Goal: Information Seeking & Learning: Learn about a topic

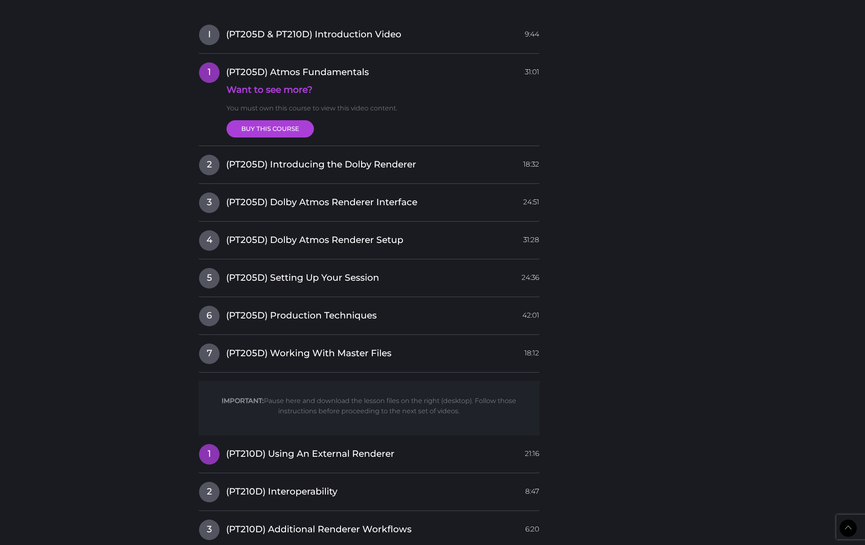
scroll to position [1496, 0]
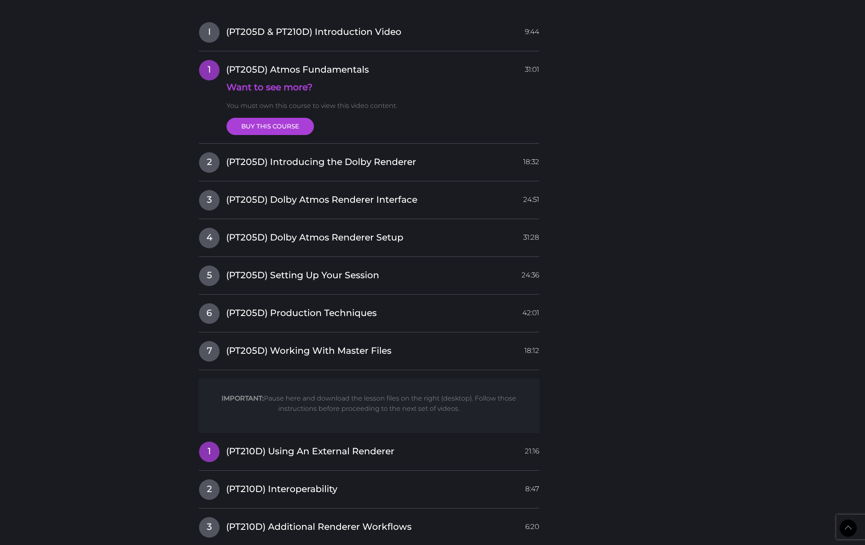
click at [336, 73] on span "(PT205D) Atmos Fundamentals" at bounding box center [297, 70] width 143 height 13
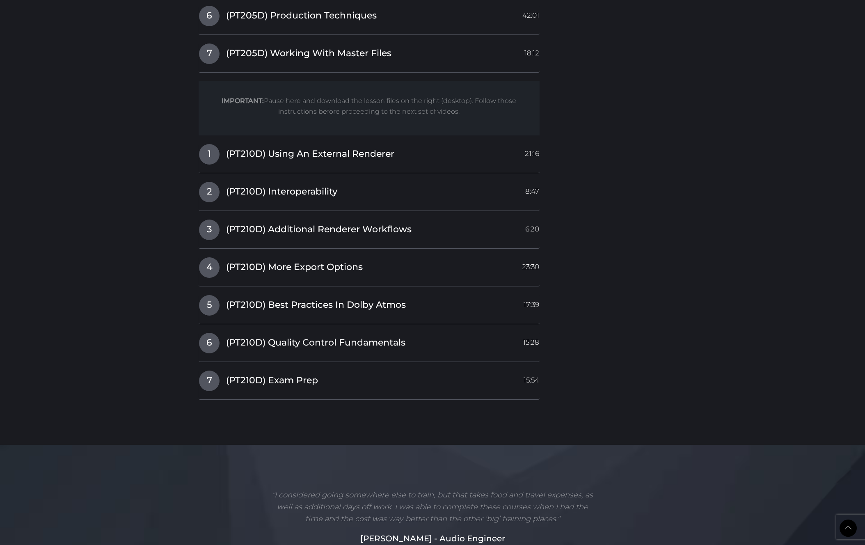
scroll to position [1727, 0]
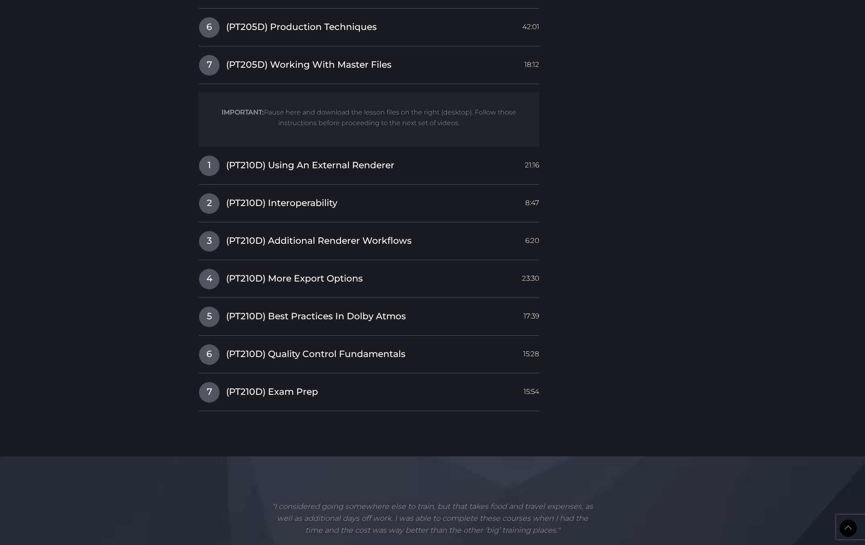
drag, startPoint x: 435, startPoint y: 305, endPoint x: 118, endPoint y: 0, distance: 440.2
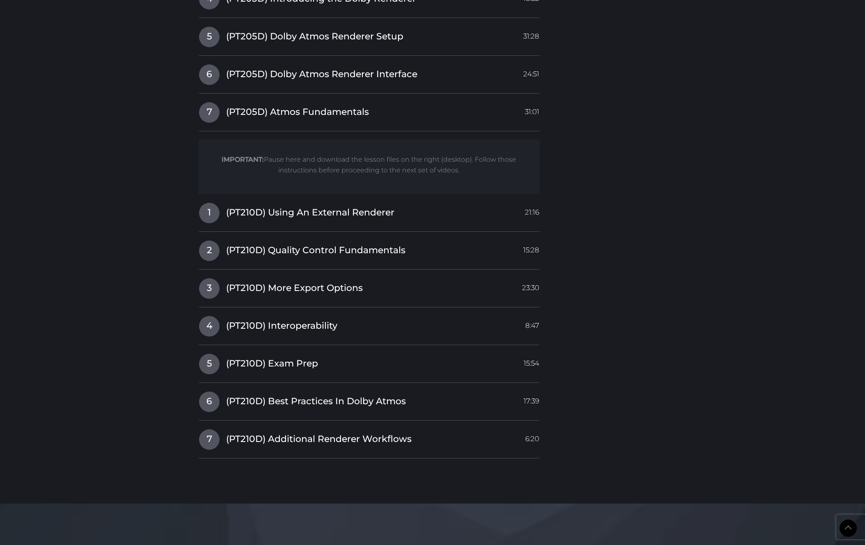
scroll to position [1858, 0]
click at [294, 112] on span "(PT205D) Atmos Fundamentals" at bounding box center [297, 112] width 143 height 13
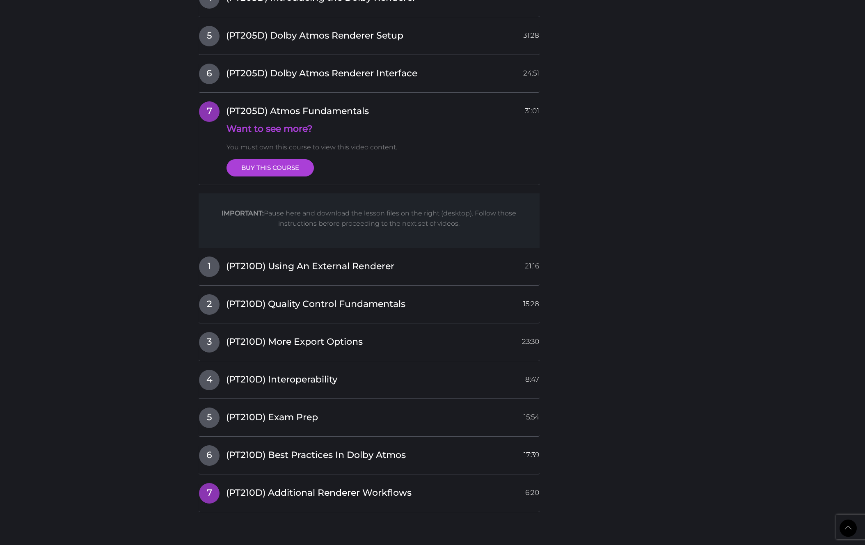
scroll to position [1681, 0]
click at [294, 112] on span "(PT205D) Atmos Fundamentals" at bounding box center [297, 111] width 143 height 13
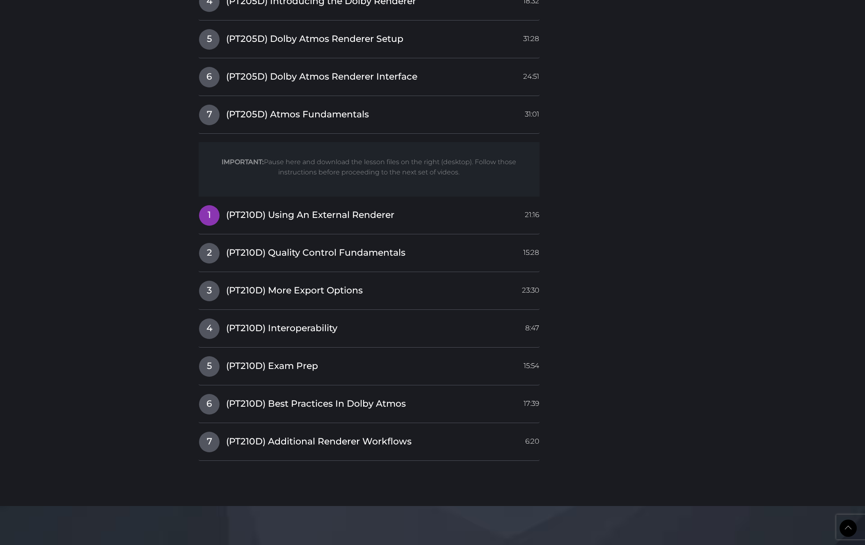
scroll to position [1735, 0]
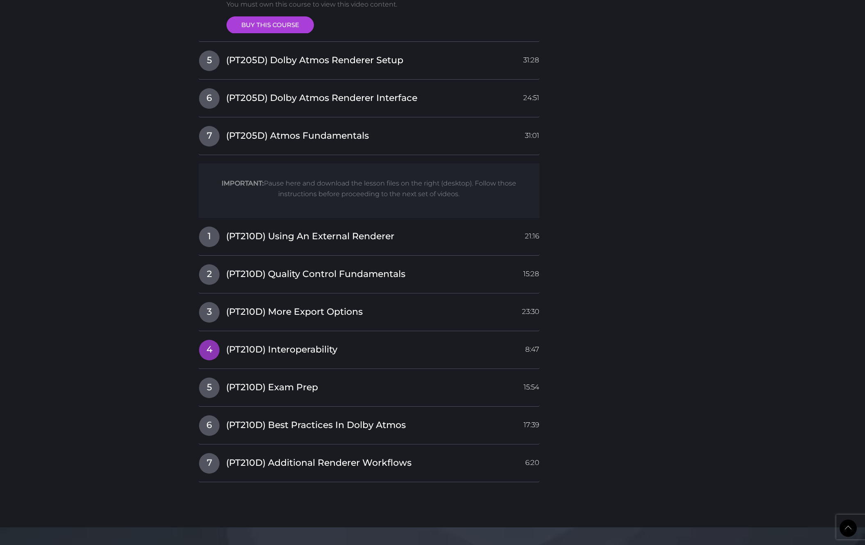
scroll to position [1681, 0]
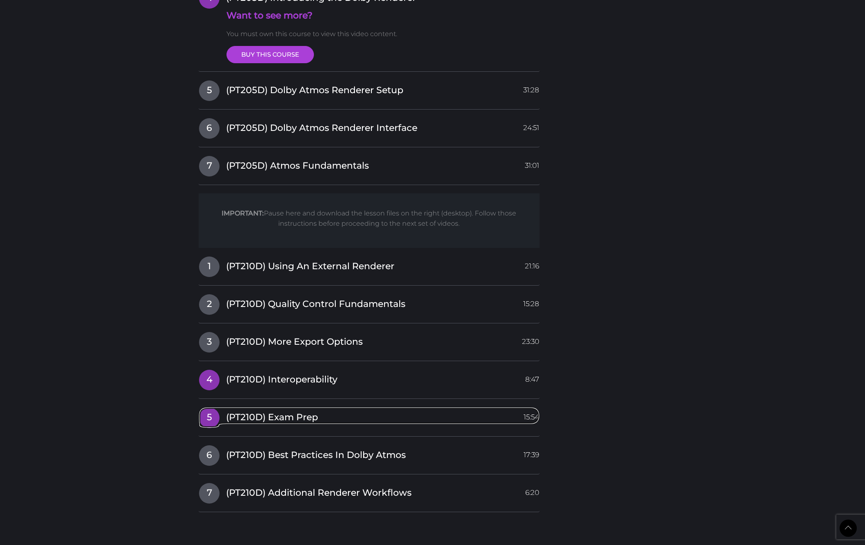
click at [284, 97] on span "(PT210D) Exam Prep" at bounding box center [314, 90] width 177 height 13
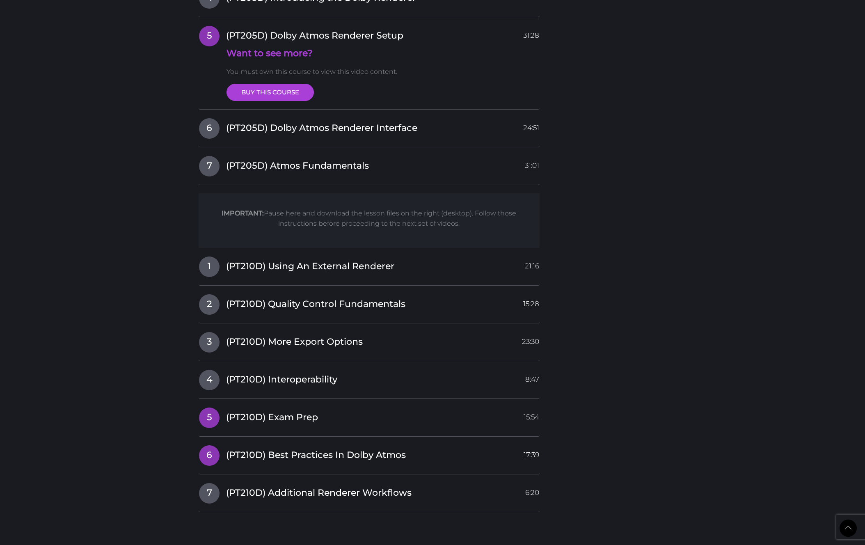
click at [288, 135] on span "(PT210D) Best Practices In Dolby Atmos" at bounding box center [321, 128] width 191 height 13
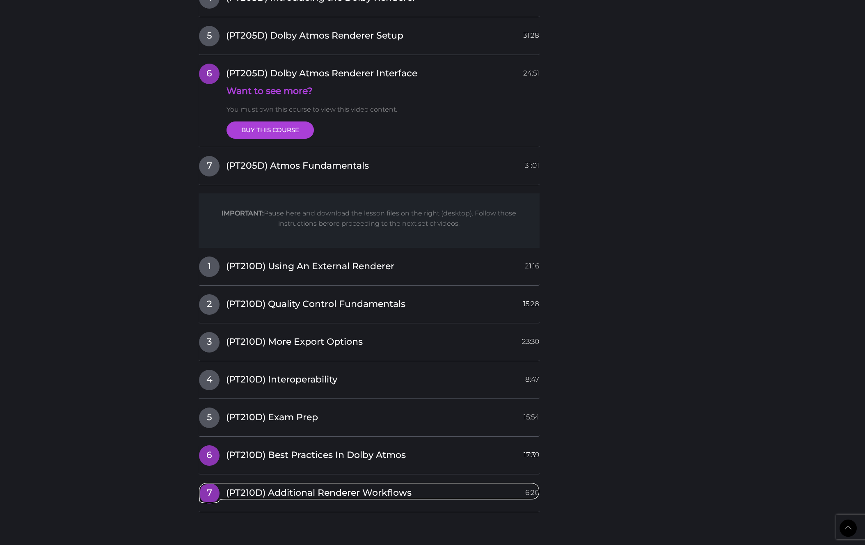
click at [288, 172] on span "(PT210D) Additional Renderer Workflows" at bounding box center [297, 166] width 143 height 13
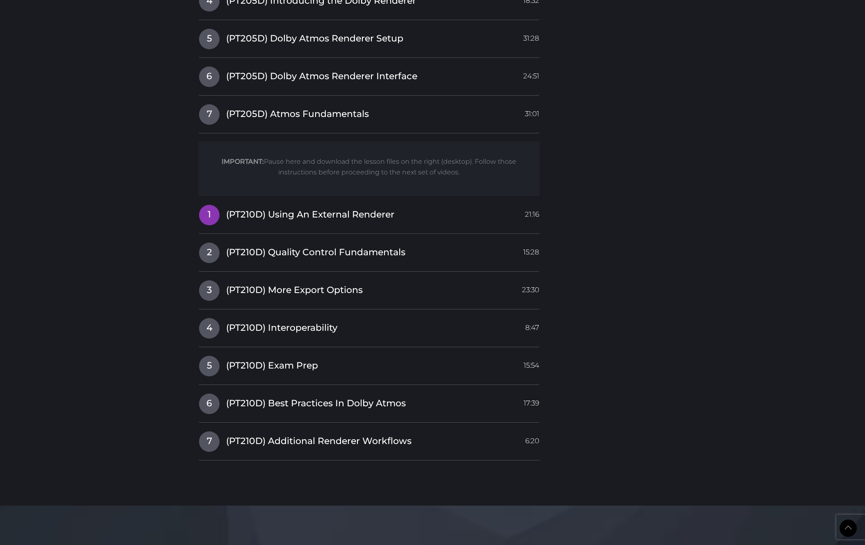
scroll to position [1735, 0]
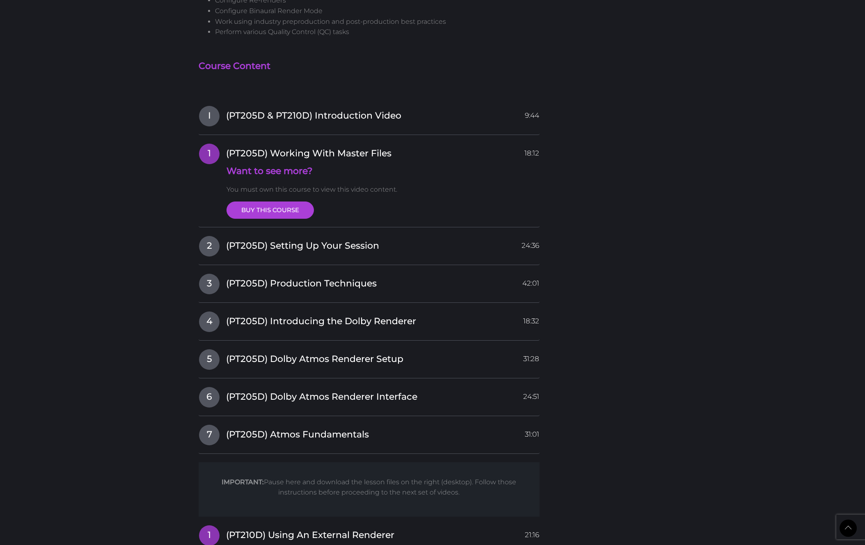
scroll to position [1373, 0]
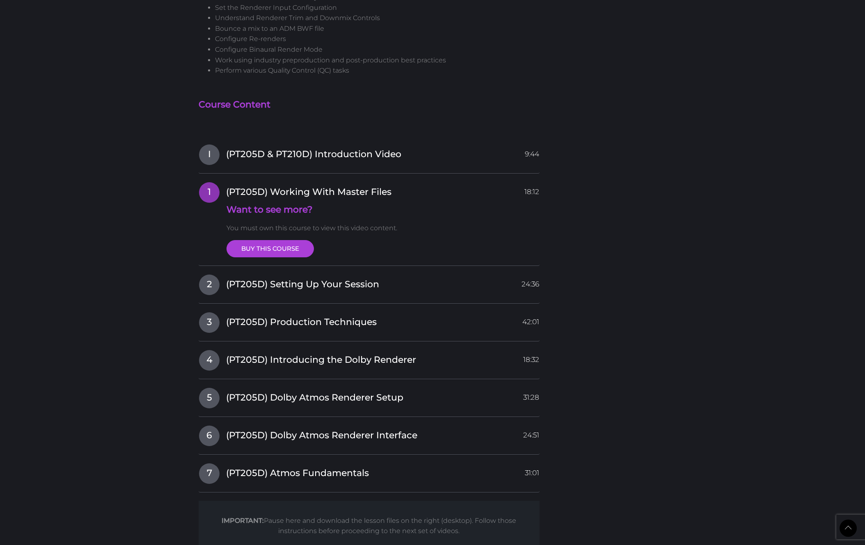
click at [291, 190] on span "(PT205D) Working With Master Files" at bounding box center [308, 192] width 165 height 13
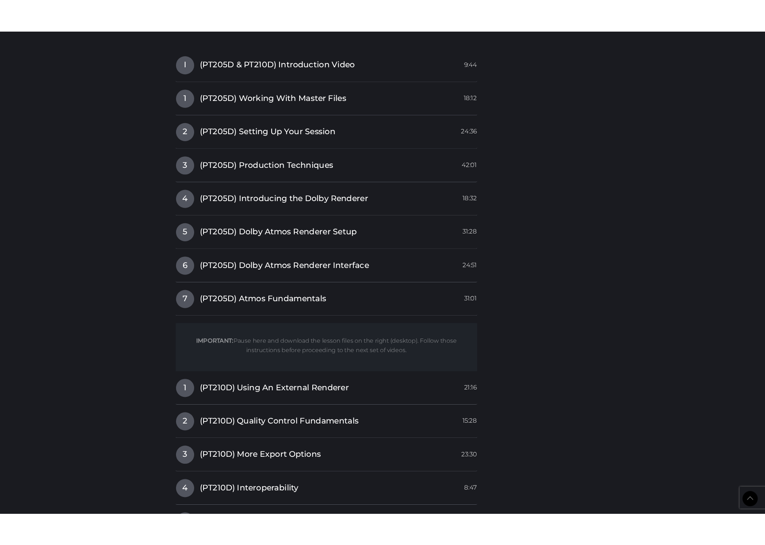
scroll to position [1375, 0]
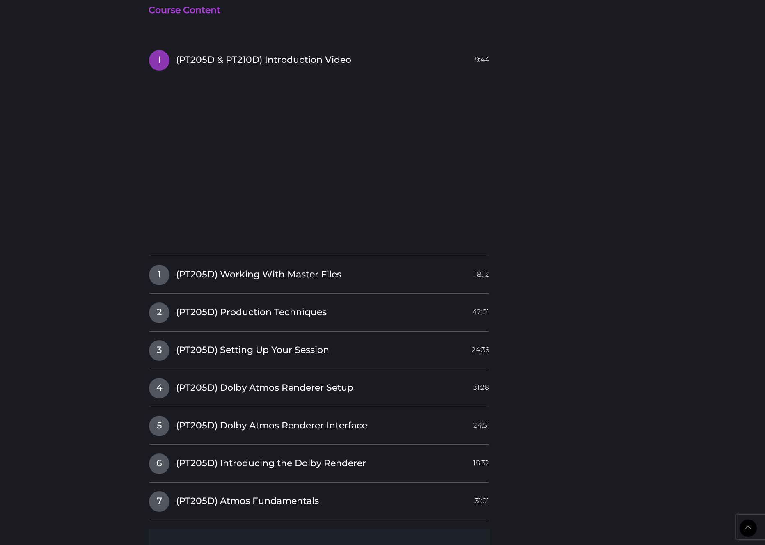
scroll to position [1513, 0]
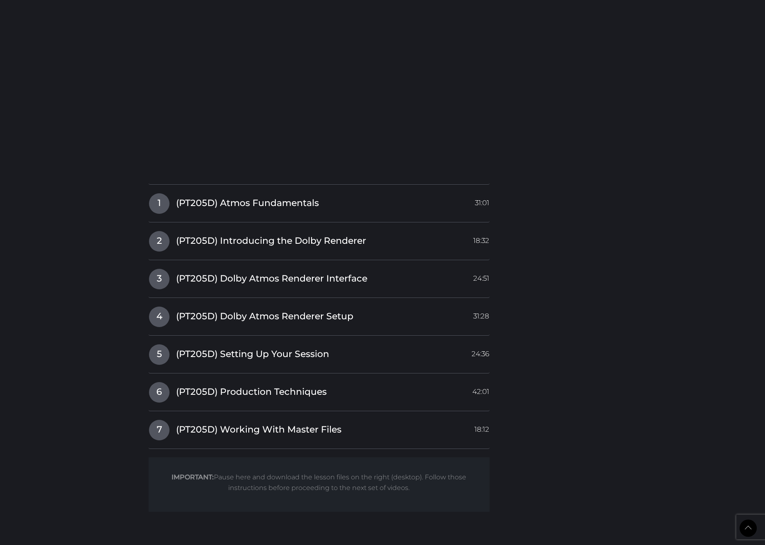
scroll to position [1642, 0]
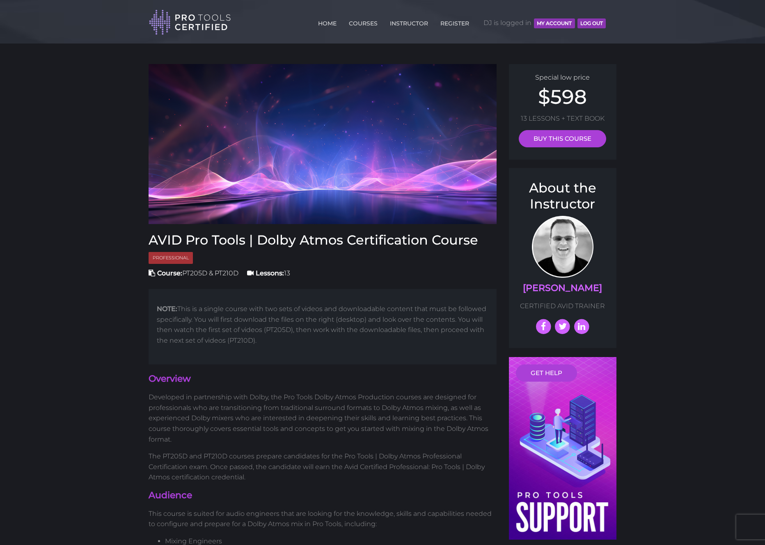
scroll to position [1642, 0]
click at [559, 22] on button "MY ACCOUNT" at bounding box center [554, 23] width 41 height 10
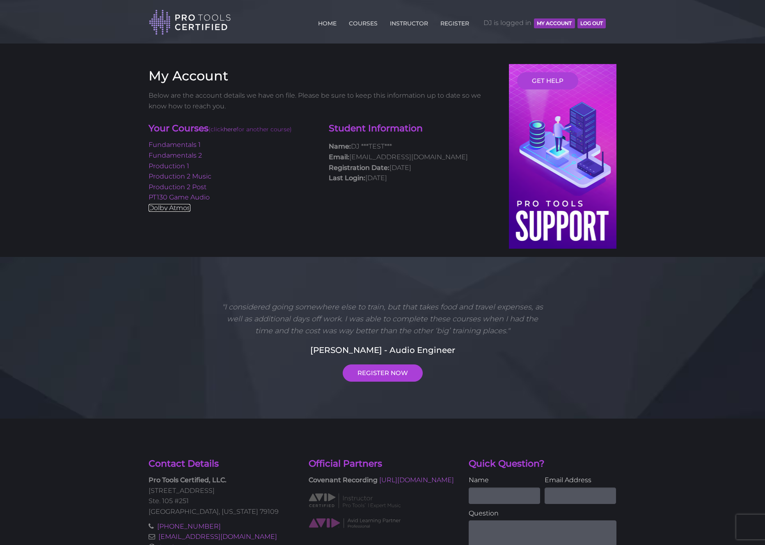
click at [181, 209] on link "Dolby Atmos" at bounding box center [170, 208] width 42 height 8
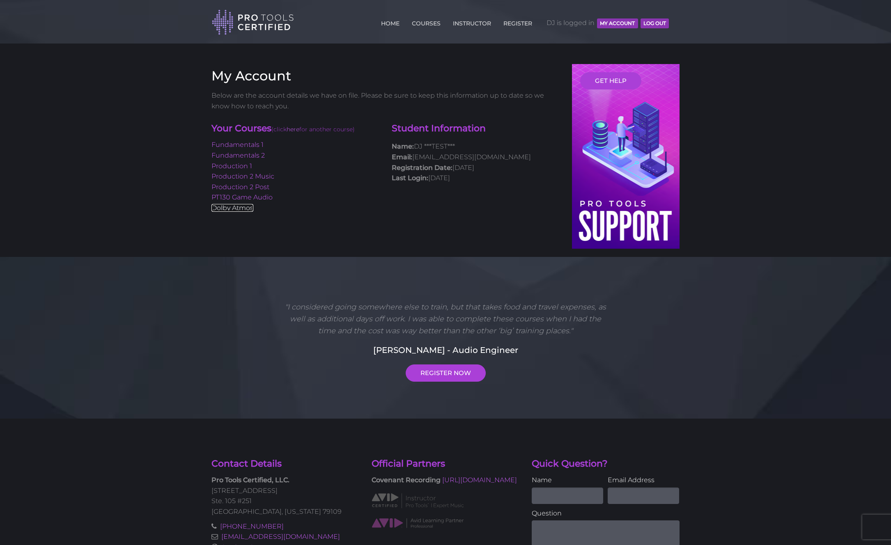
click at [241, 209] on link "Dolby Atmos" at bounding box center [232, 208] width 42 height 8
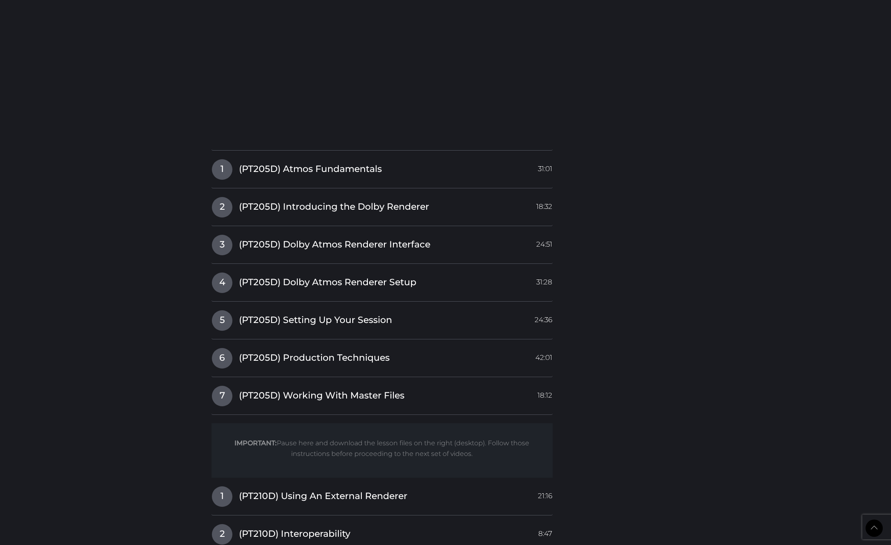
scroll to position [1573, 0]
click at [289, 170] on span "(PT205D) Atmos Fundamentals" at bounding box center [310, 169] width 143 height 13
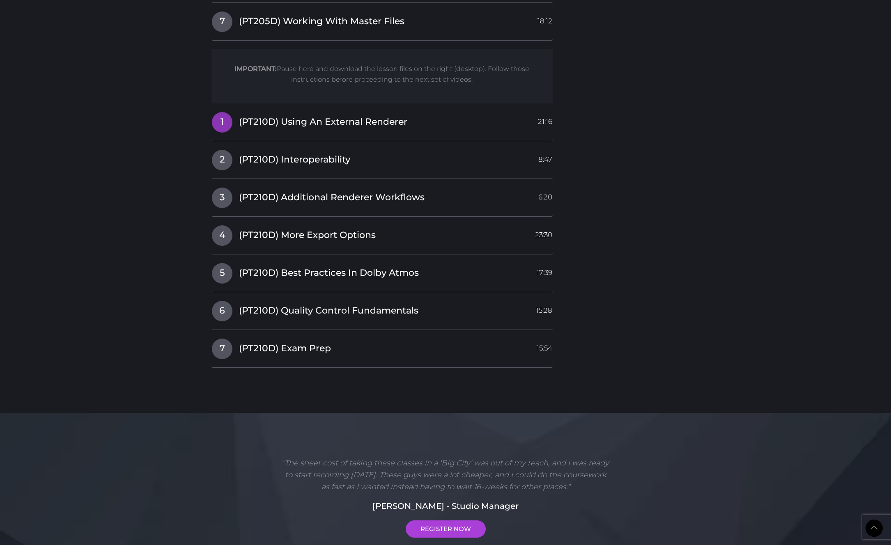
scroll to position [1821, 0]
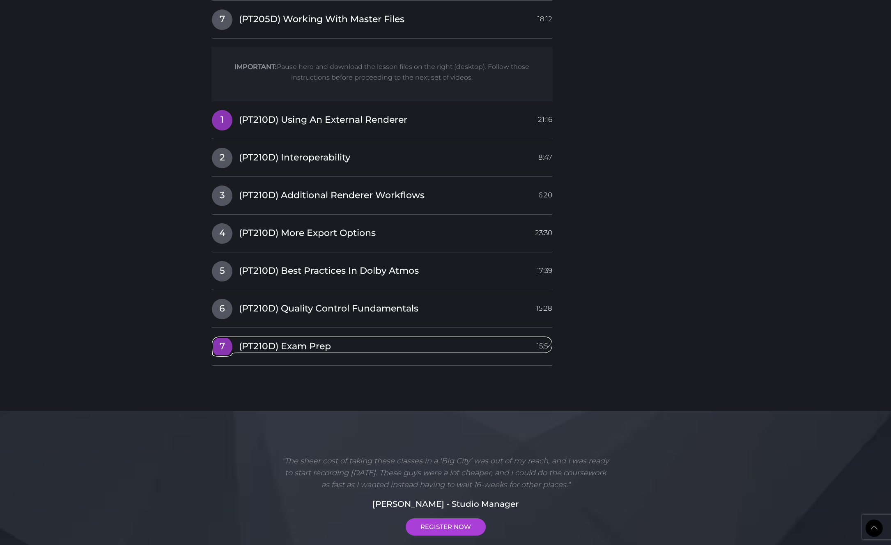
click at [297, 26] on span "(PT210D) Exam Prep" at bounding box center [321, 19] width 165 height 13
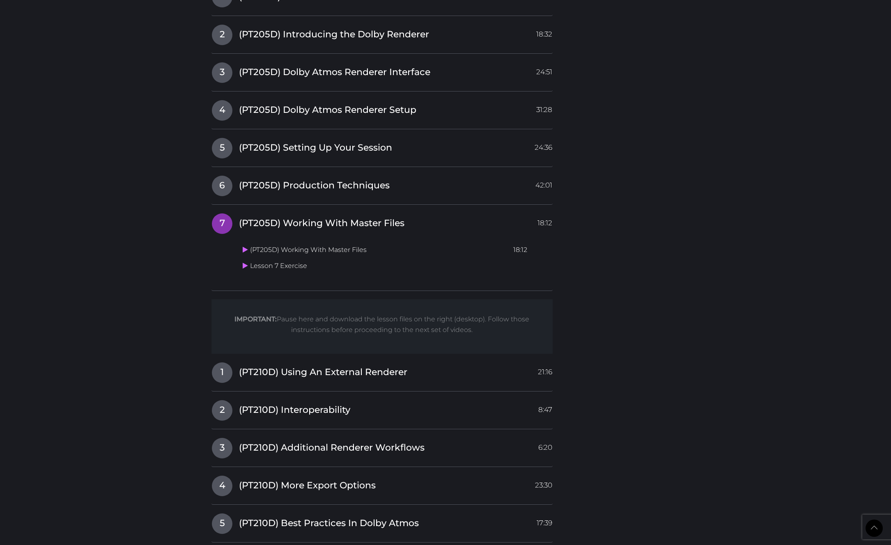
scroll to position [1459, 0]
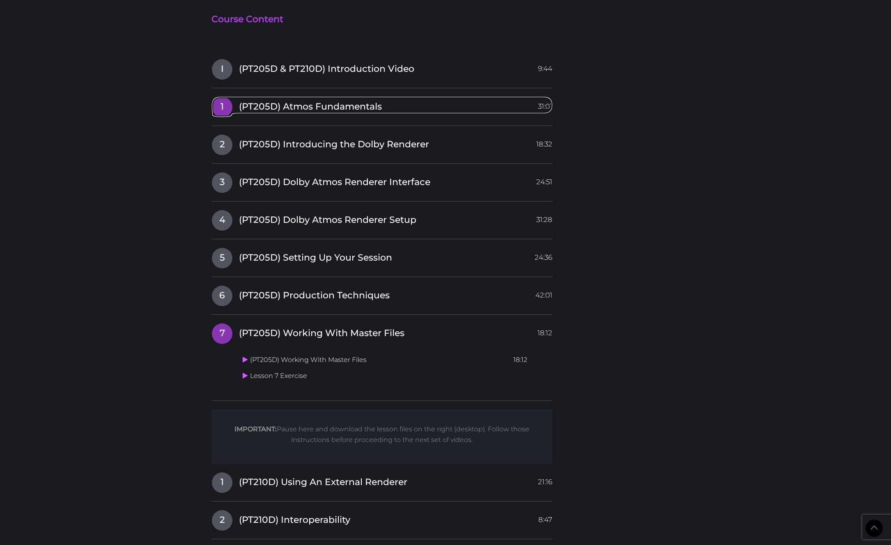
click at [334, 107] on span "(PT205D) Atmos Fundamentals" at bounding box center [310, 107] width 143 height 13
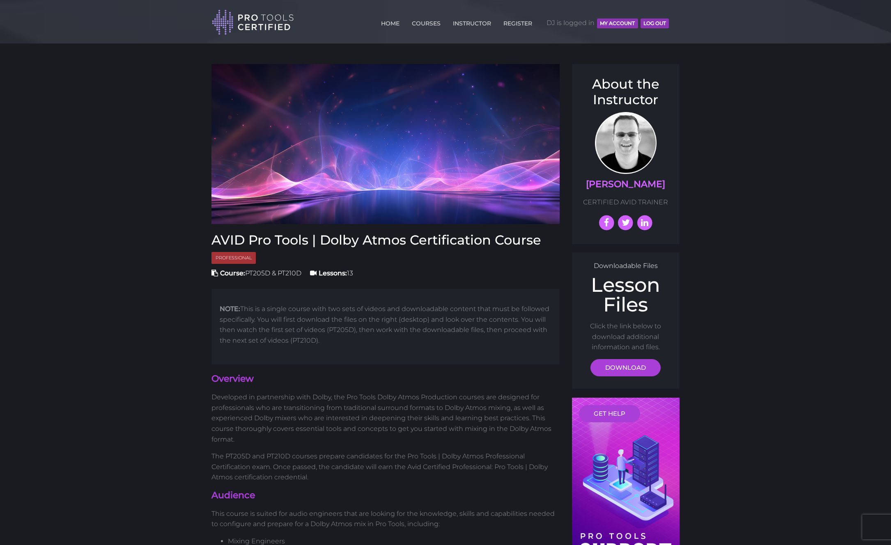
scroll to position [1459, 0]
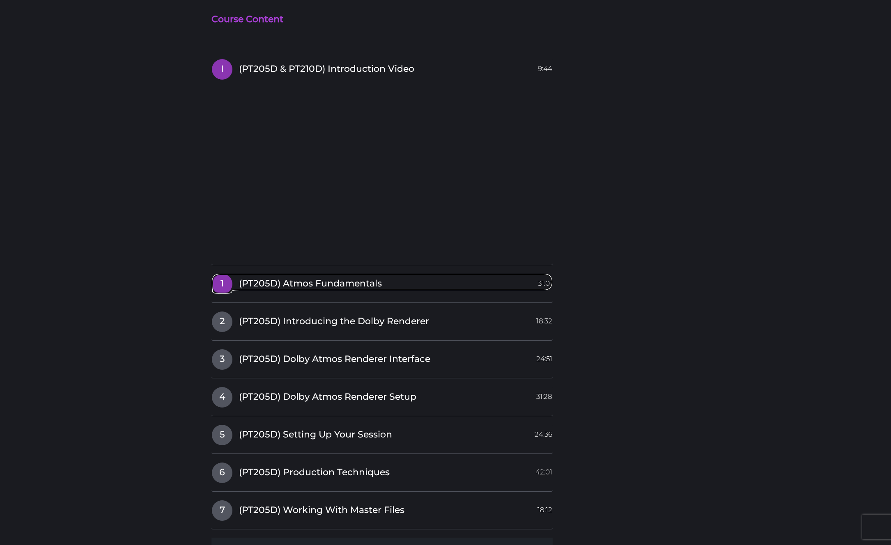
click at [308, 284] on span "(PT205D) Atmos Fundamentals" at bounding box center [310, 284] width 143 height 13
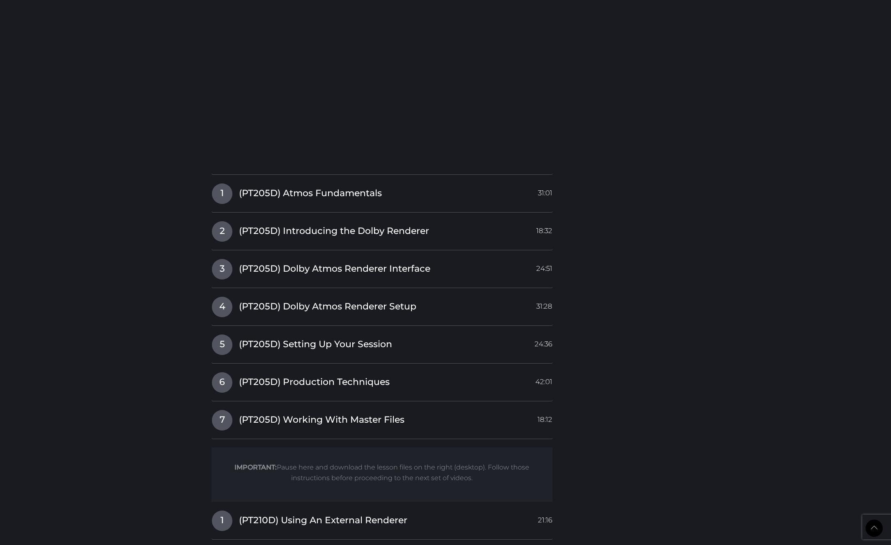
scroll to position [1597, 0]
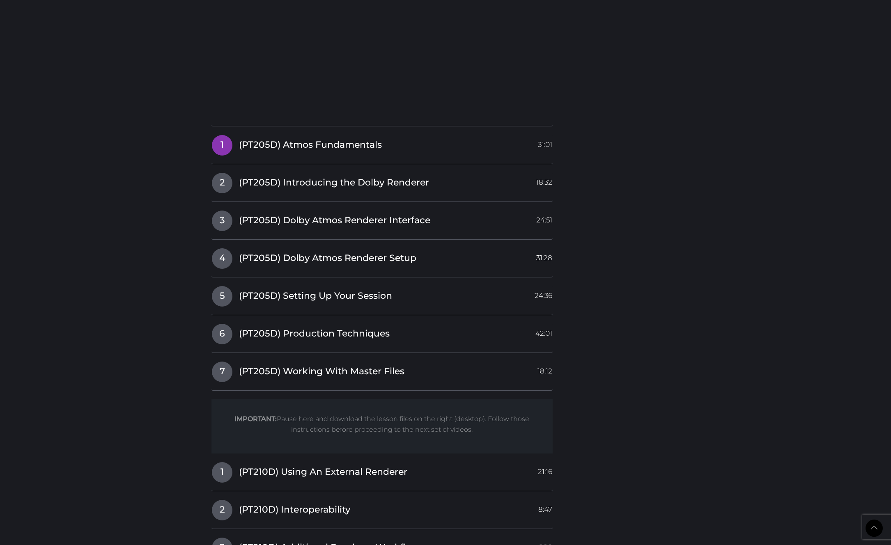
click at [319, 143] on span "(PT205D) Atmos Fundamentals" at bounding box center [310, 145] width 143 height 13
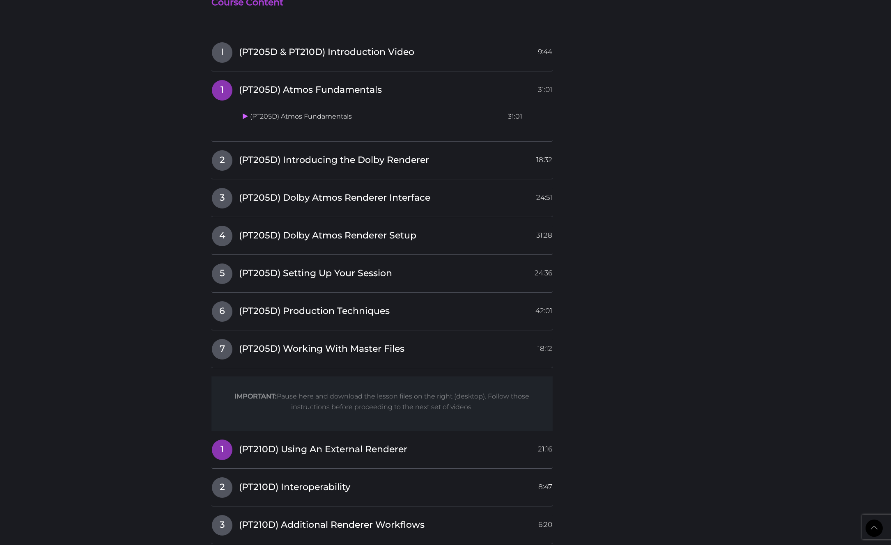
scroll to position [1475, 0]
click at [283, 163] on span "(PT205D) Introducing the Dolby Renderer" at bounding box center [334, 160] width 190 height 13
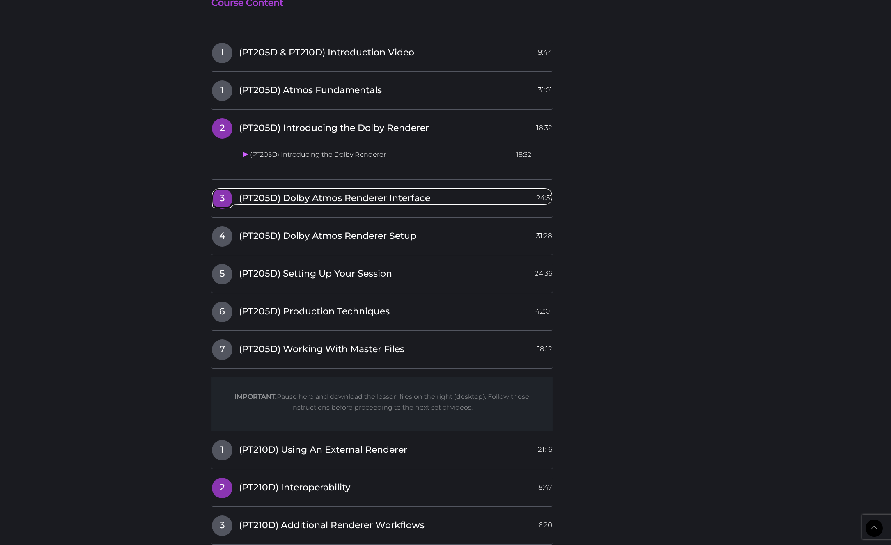
click at [291, 200] on span "(PT205D) Dolby Atmos Renderer Interface" at bounding box center [334, 198] width 191 height 13
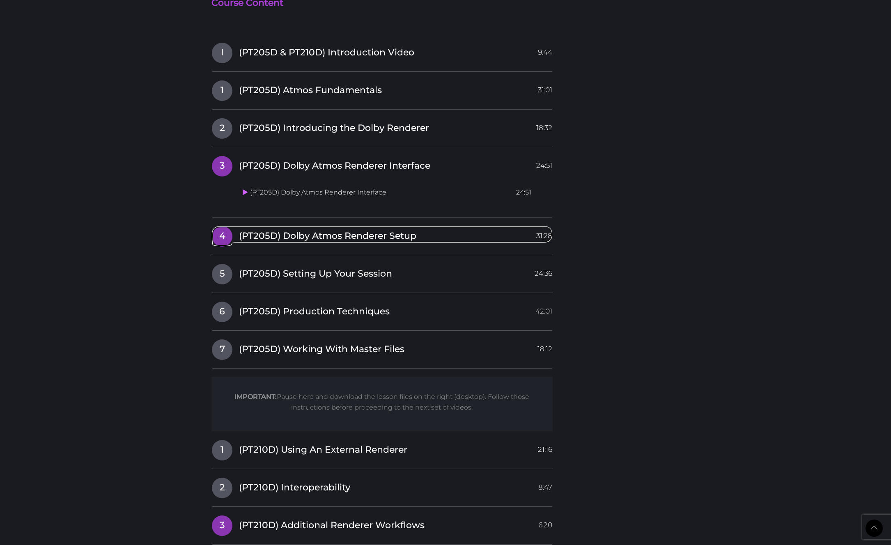
click at [259, 237] on span "(PT205D) Dolby Atmos Renderer Setup" at bounding box center [327, 236] width 177 height 13
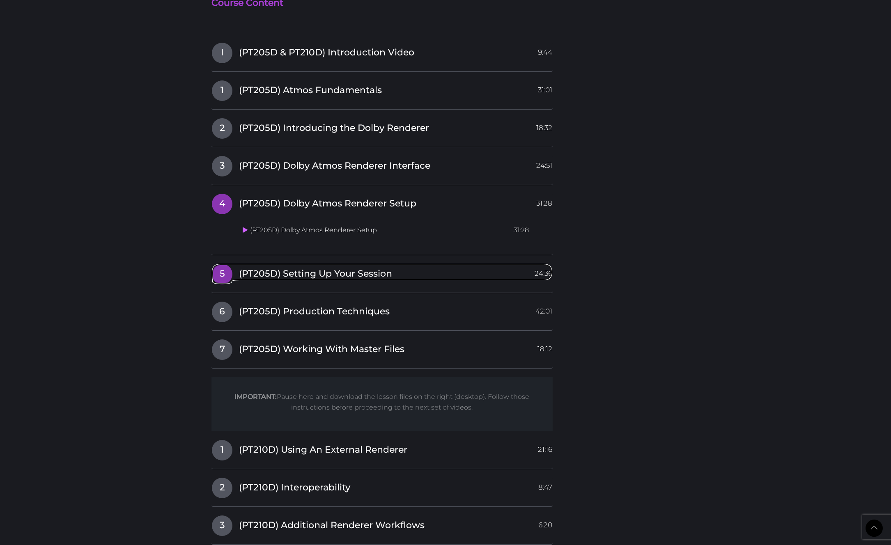
click at [305, 274] on span "(PT205D) Setting Up Your Session" at bounding box center [315, 274] width 153 height 13
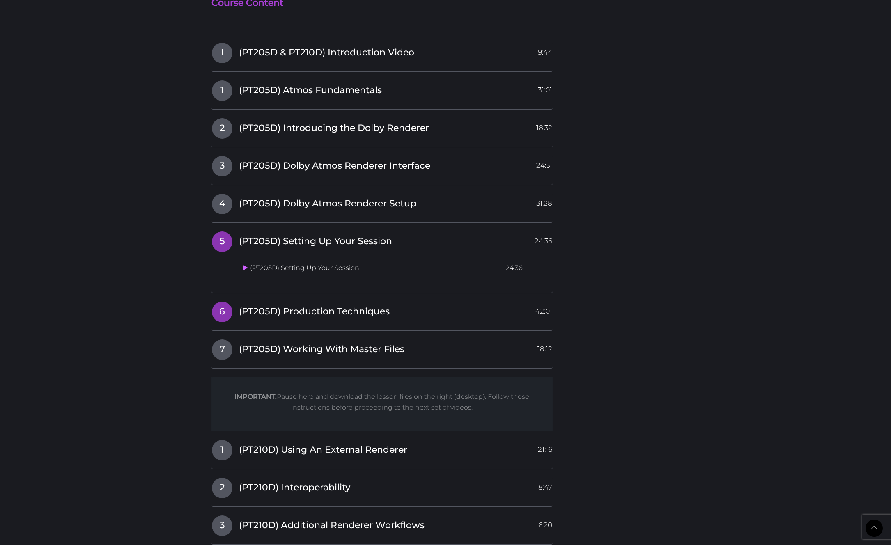
click at [306, 312] on span "(PT205D) Production Techniques" at bounding box center [314, 311] width 151 height 13
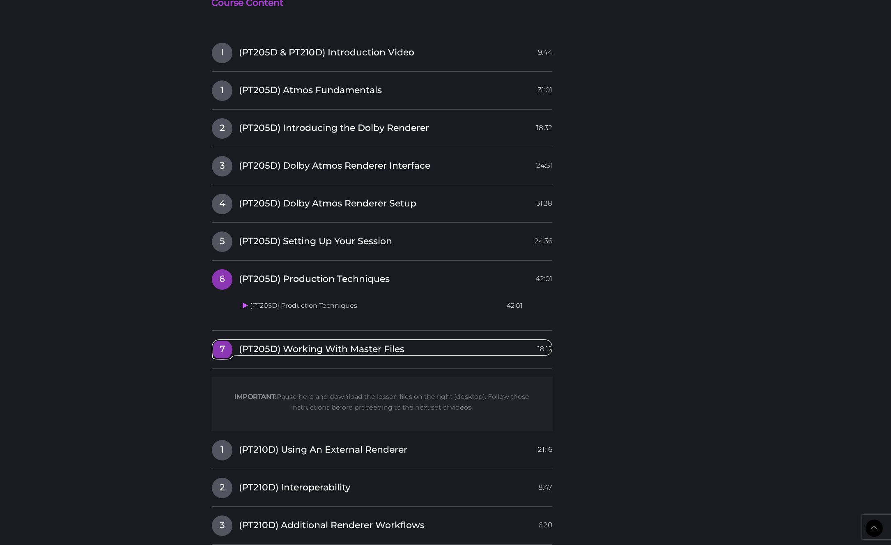
click at [323, 348] on span "(PT205D) Working With Master Files" at bounding box center [321, 349] width 165 height 13
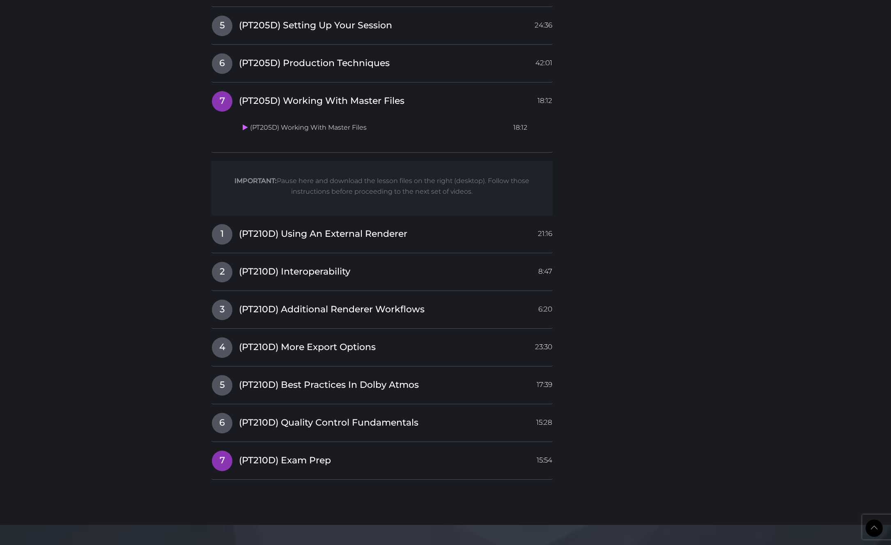
scroll to position [1692, 0]
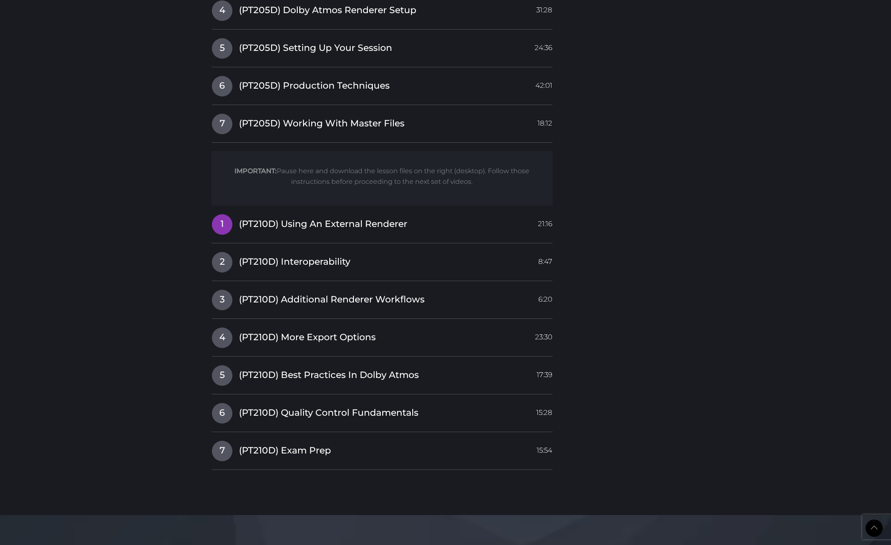
scroll to position [1693, 0]
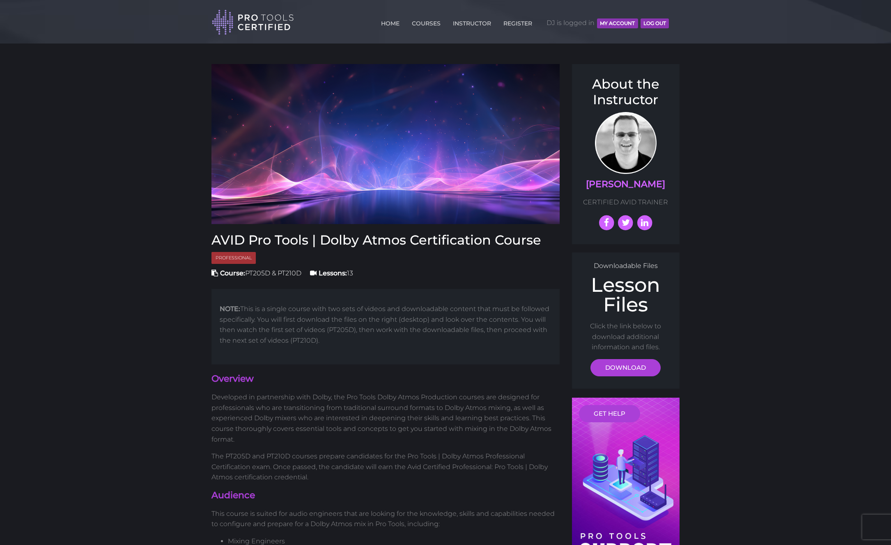
click at [84, 16] on header "Toggle navigation HOME COURSES INSTRUCTOR REGISTER DJ is logged in MY ACCOUNT L…" at bounding box center [445, 22] width 891 height 44
click at [69, 14] on header "Toggle navigation HOME COURSES INSTRUCTOR REGISTER DJ is logged in MY ACCOUNT L…" at bounding box center [445, 22] width 891 height 44
click at [93, 16] on header "Toggle navigation HOME COURSES INSTRUCTOR REGISTER DJ is logged in MY ACCOUNT L…" at bounding box center [445, 22] width 891 height 44
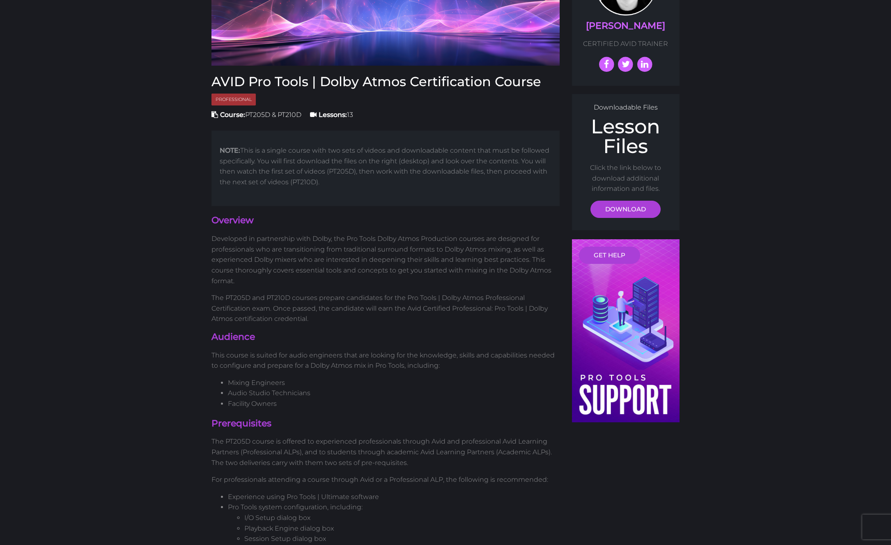
scroll to position [174, 0]
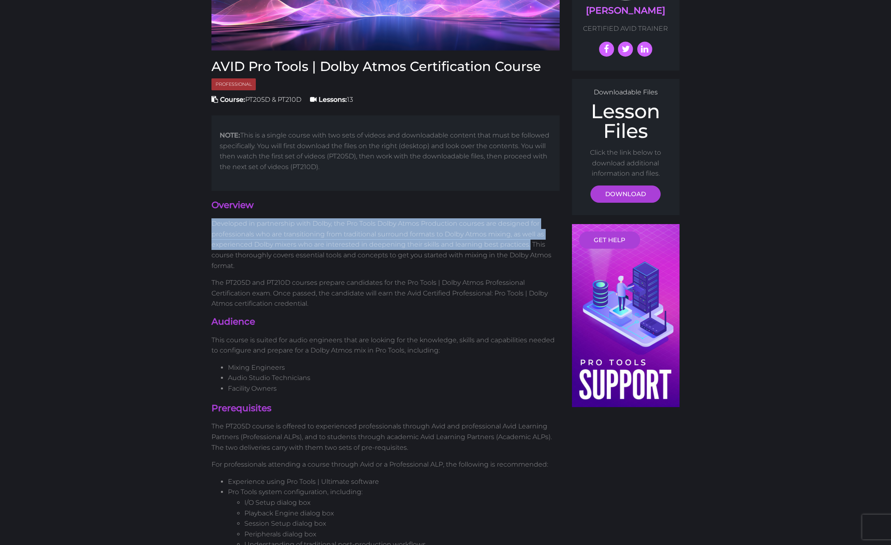
drag, startPoint x: 529, startPoint y: 246, endPoint x: 194, endPoint y: 223, distance: 335.4
copy p "Developed in partnership with Dolby, the Pro Tools Dolby Atmos Production cours…"
